Goal: Task Accomplishment & Management: Use online tool/utility

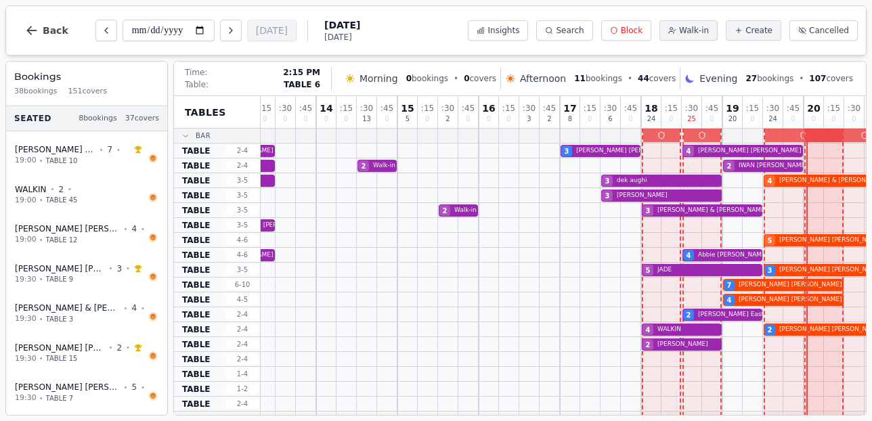
scroll to position [0, 167]
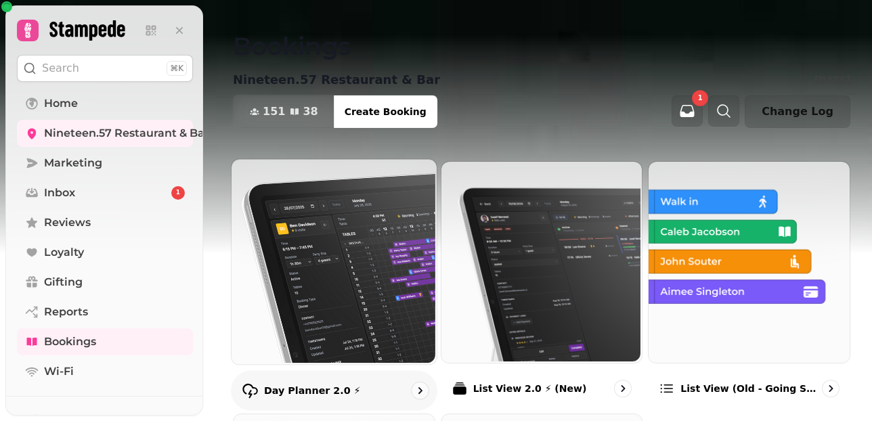
click at [309, 395] on p "Day Planner 2.0 ⚡" at bounding box center [312, 391] width 97 height 14
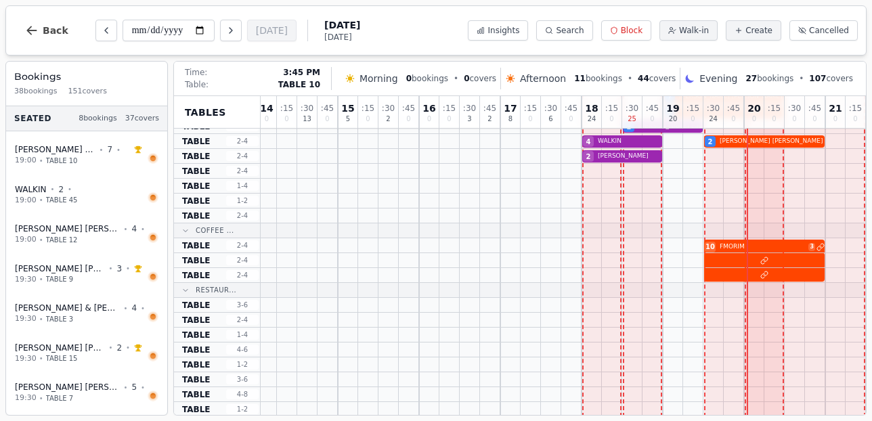
scroll to position [48, 167]
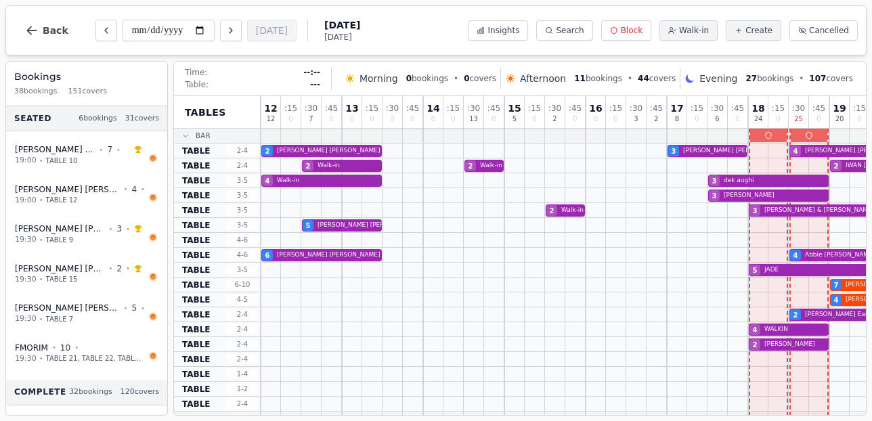
scroll to position [48, 167]
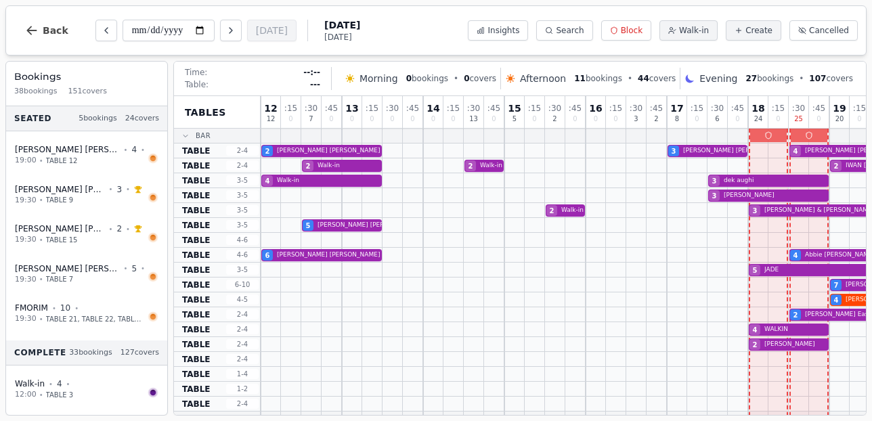
scroll to position [48, 167]
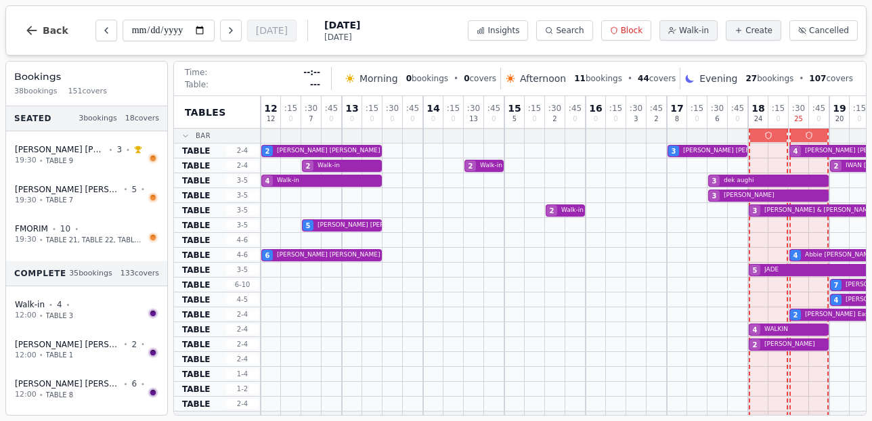
scroll to position [48, 167]
